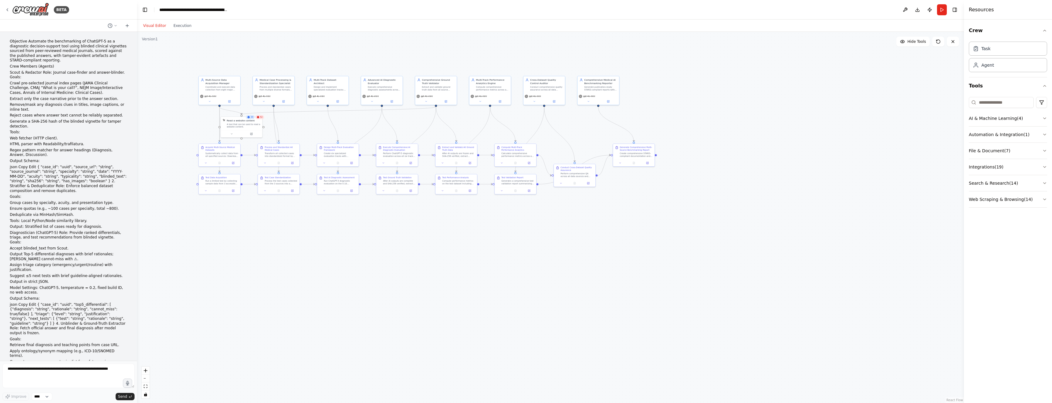
scroll to position [4168, 0]
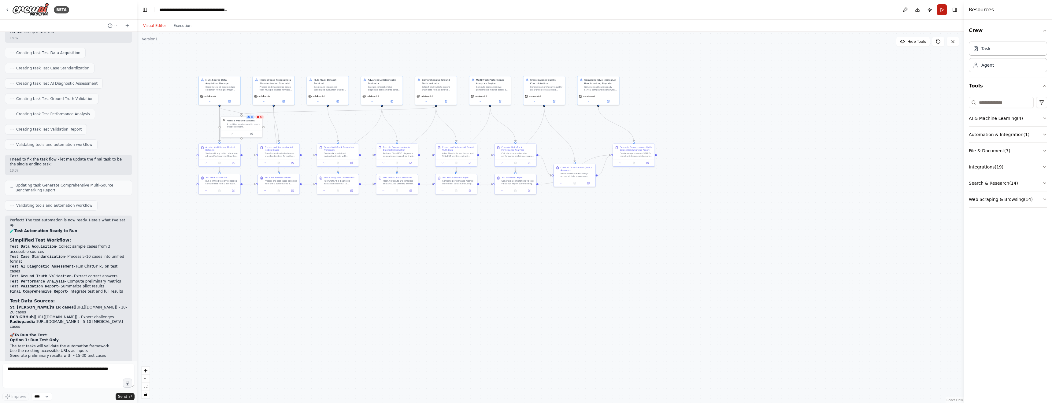
click at [940, 9] on button "Run" at bounding box center [942, 9] width 10 height 11
click at [943, 11] on button "Run" at bounding box center [942, 9] width 10 height 11
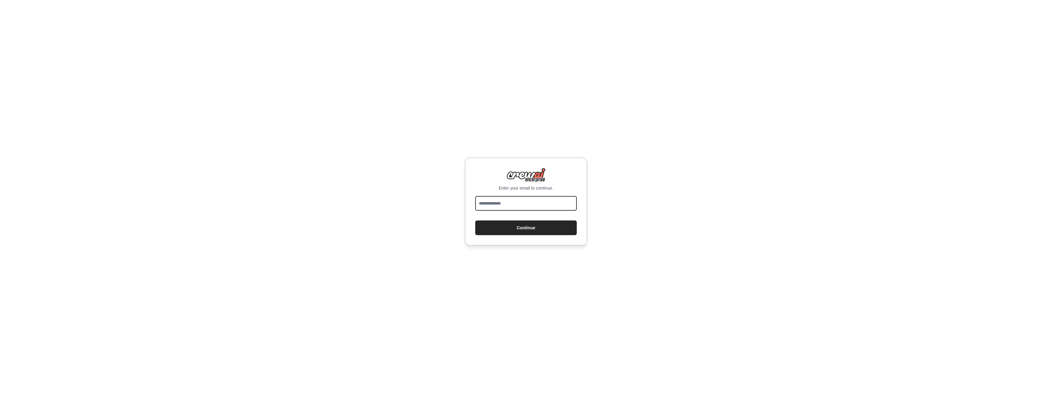
click at [518, 199] on input "email" at bounding box center [526, 203] width 102 height 15
type input "**********"
click at [475, 221] on button "Continue" at bounding box center [526, 228] width 102 height 15
click at [522, 230] on button "Continue" at bounding box center [526, 228] width 102 height 15
